Goal: Task Accomplishment & Management: Use online tool/utility

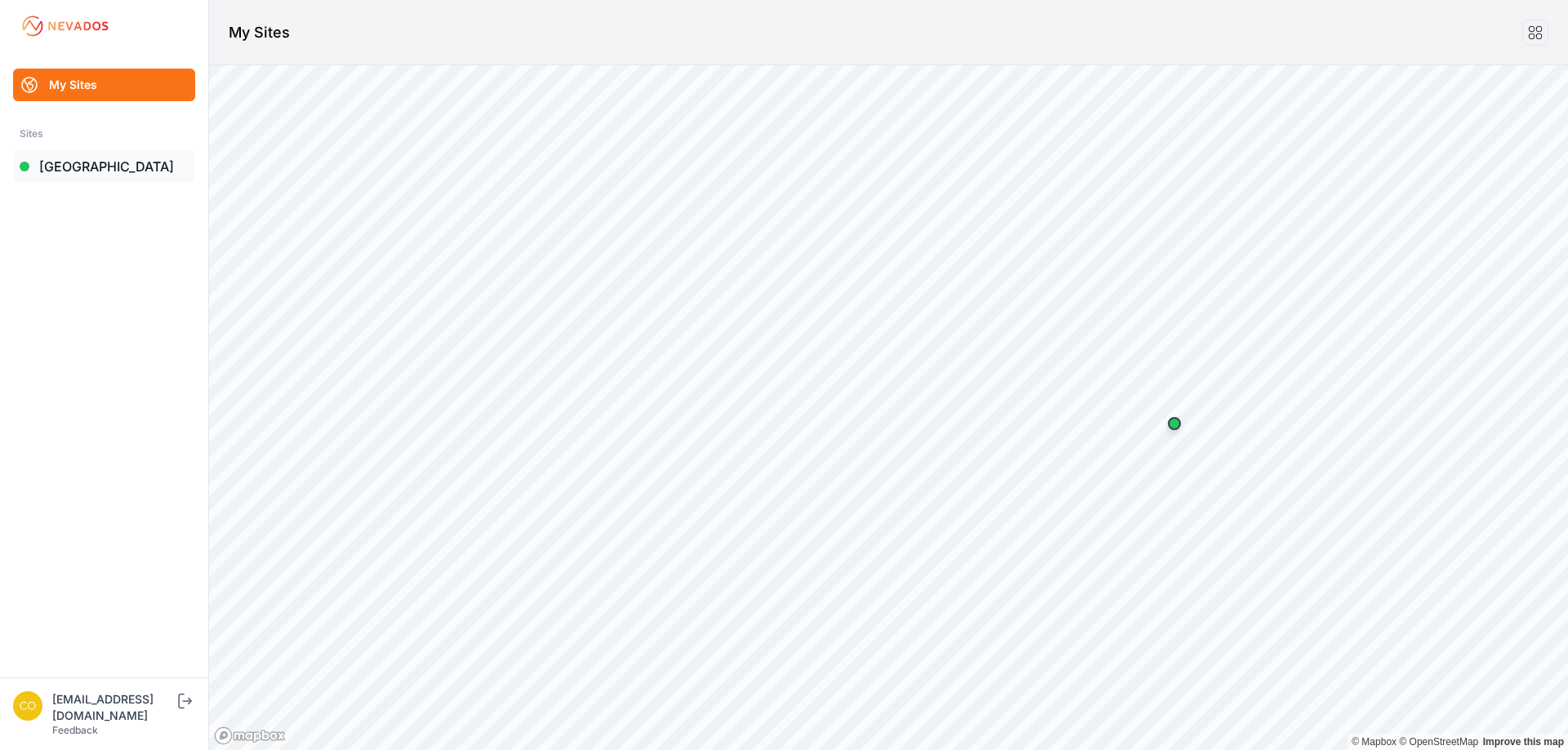
click at [84, 165] on link "[GEOGRAPHIC_DATA]" at bounding box center [104, 166] width 182 height 33
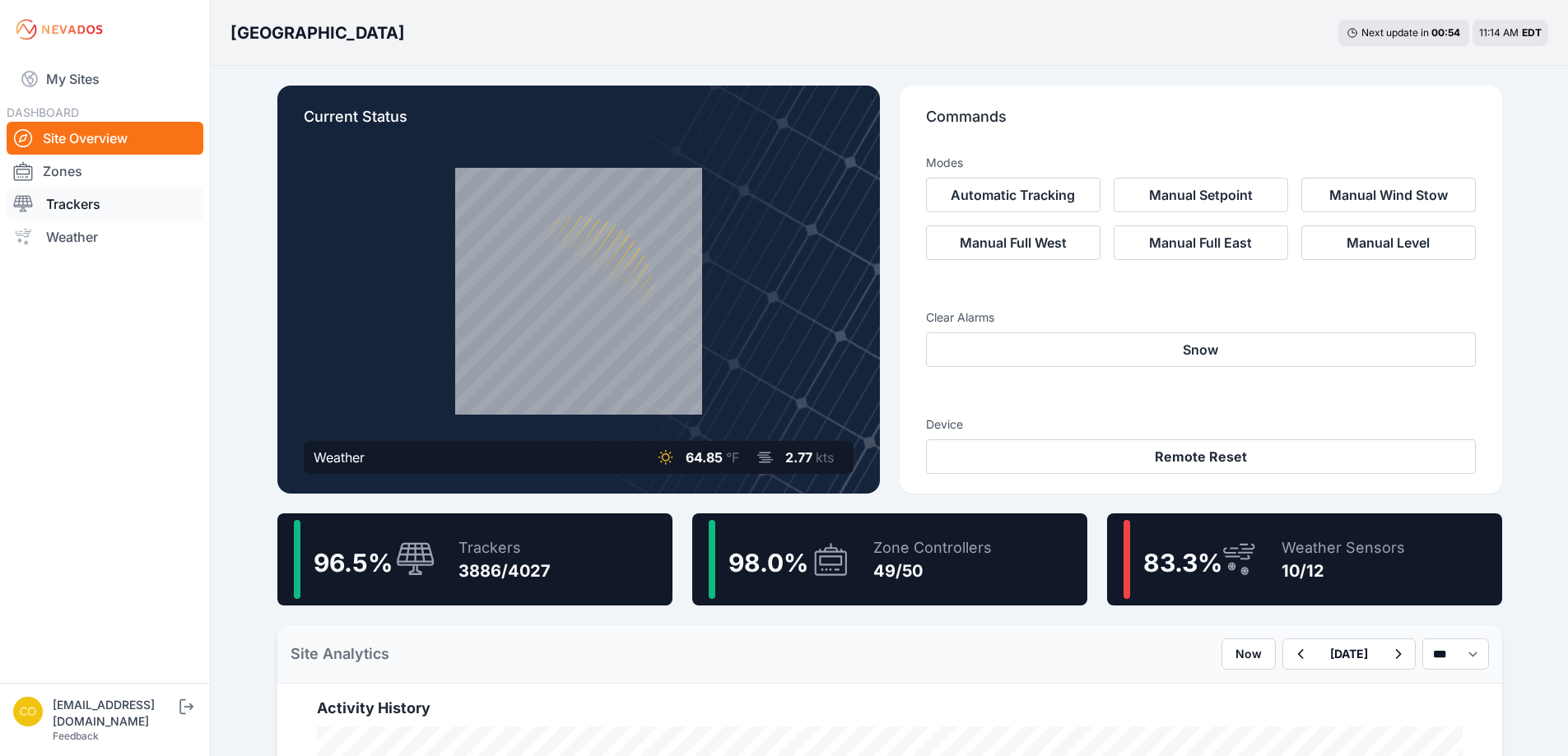
click at [80, 202] on link "Trackers" at bounding box center [105, 204] width 197 height 33
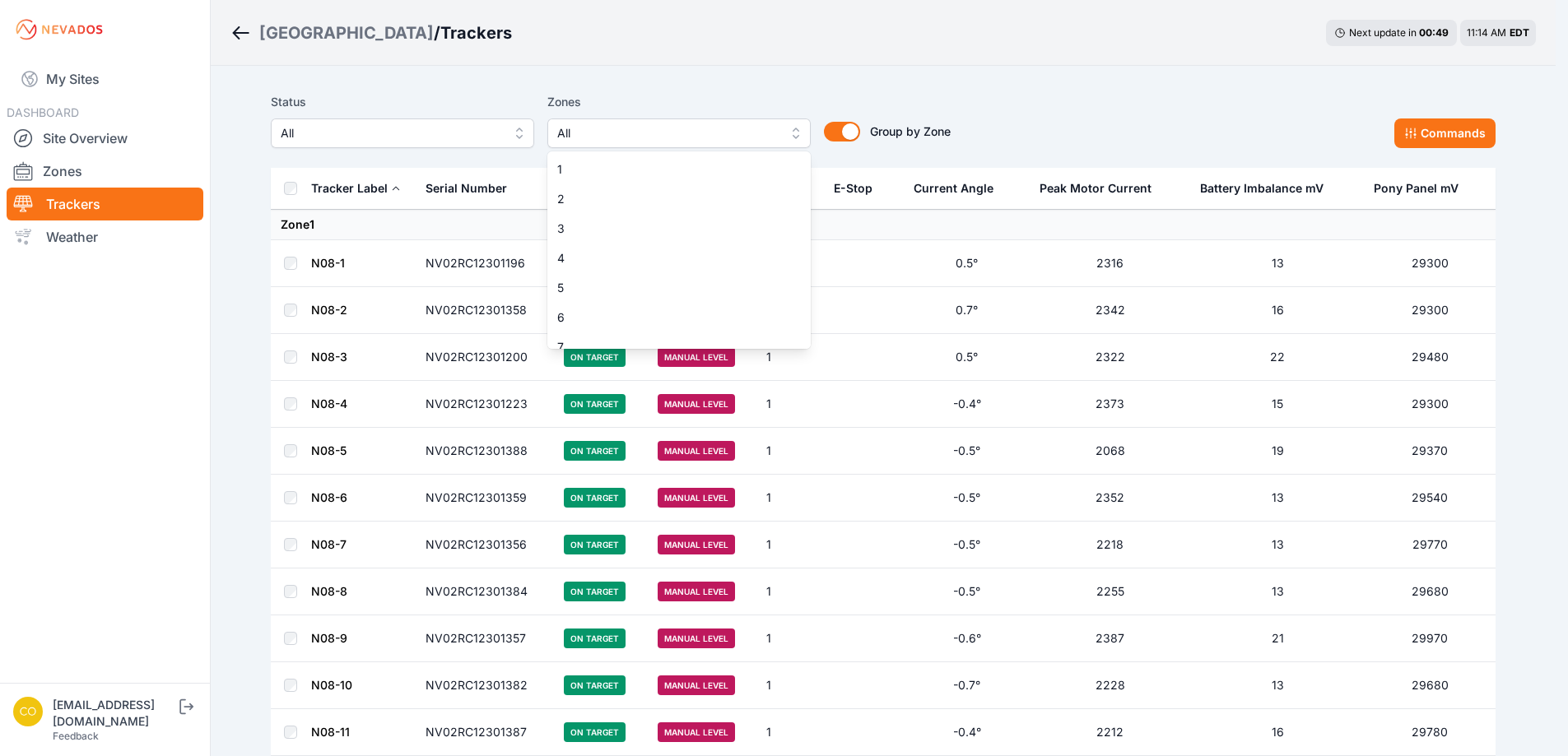
click at [703, 126] on span "All" at bounding box center [668, 133] width 221 height 19
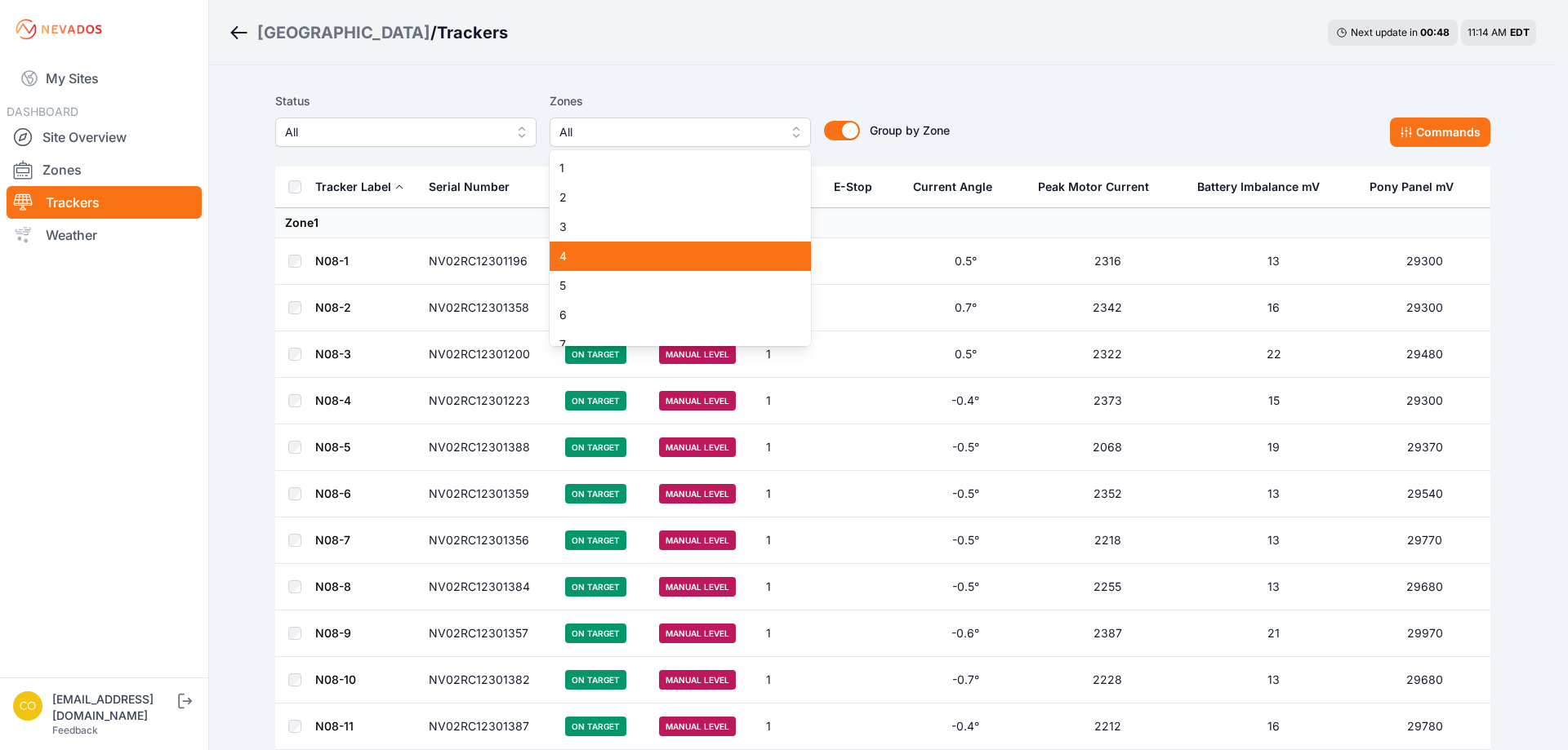
click at [610, 263] on span "4" at bounding box center [670, 255] width 222 height 16
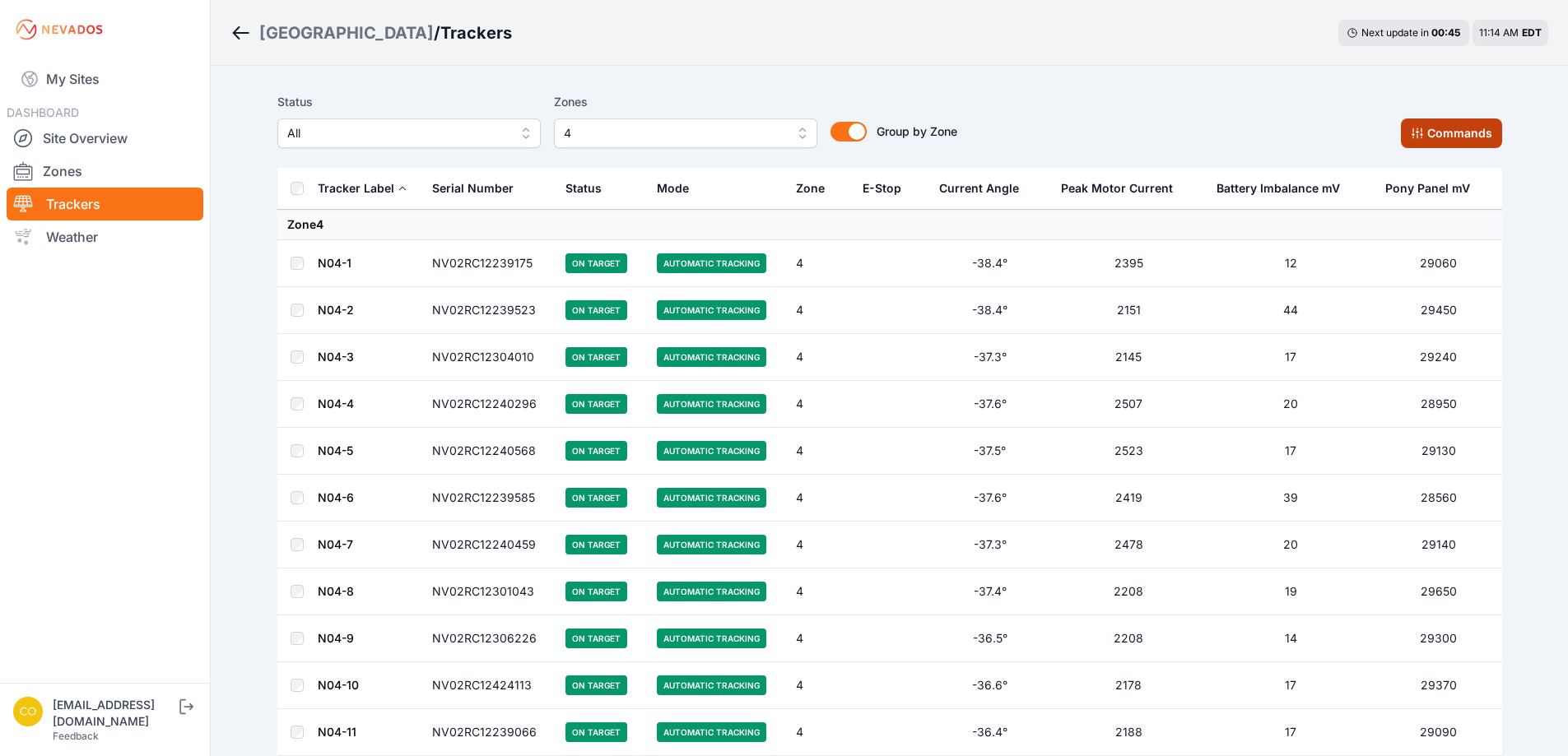
click at [1427, 126] on button "Commands" at bounding box center [1451, 133] width 101 height 30
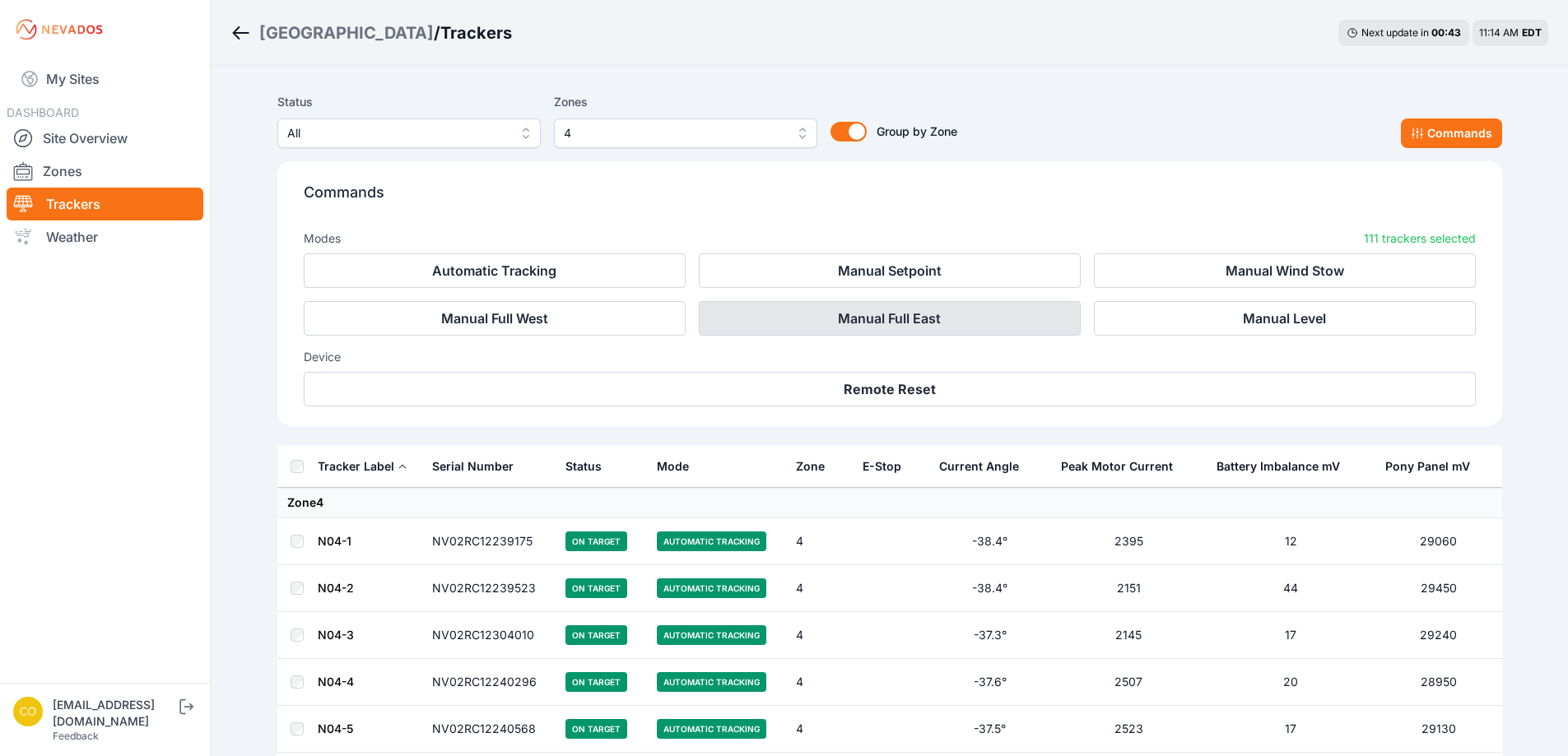
click at [963, 315] on button "Manual Full East" at bounding box center [890, 318] width 382 height 35
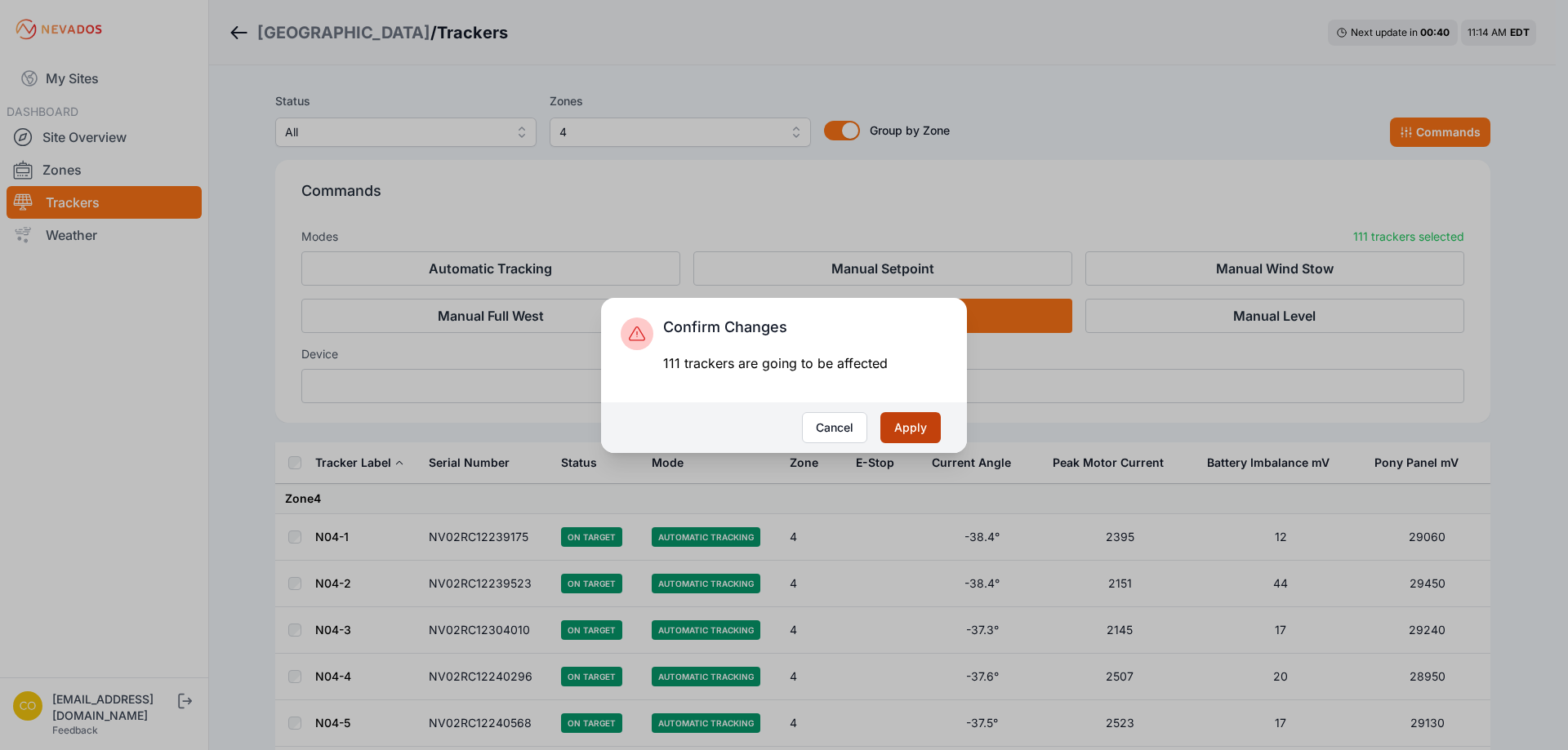
click at [916, 426] on button "Apply" at bounding box center [910, 428] width 60 height 31
